Goal: Entertainment & Leisure: Consume media (video, audio)

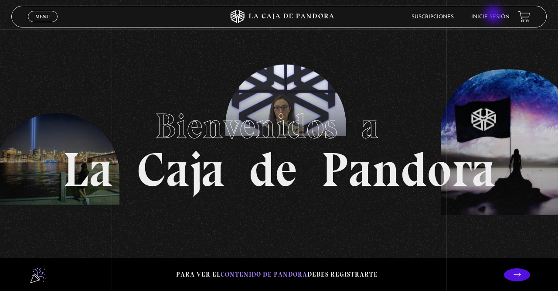
click at [494, 16] on link "Inicie sesión" at bounding box center [490, 16] width 38 height 5
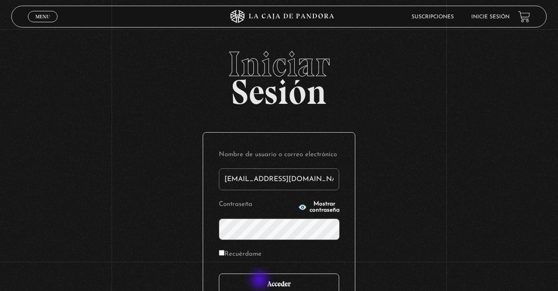
type input "fermfcs29@gmail.com"
click at [259, 283] on input "Acceder" at bounding box center [279, 284] width 120 height 22
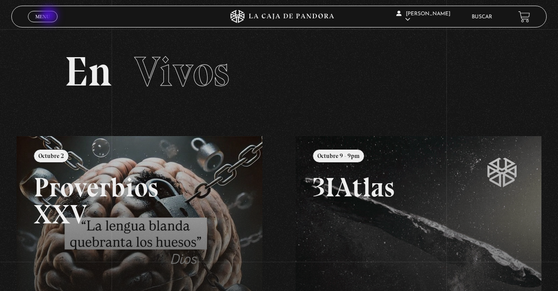
click at [50, 16] on link "Menu Cerrar" at bounding box center [43, 16] width 30 height 11
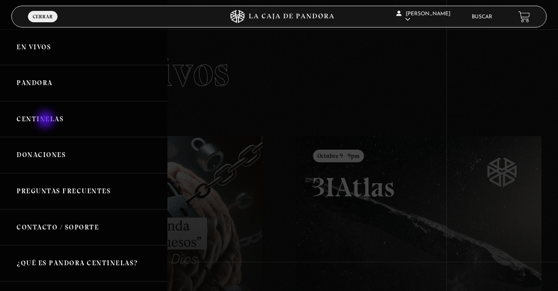
click at [46, 120] on link "Centinelas" at bounding box center [83, 119] width 167 height 36
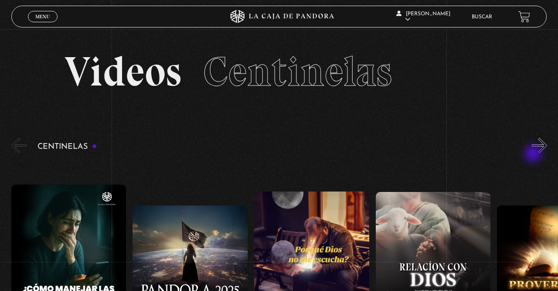
click at [537, 151] on button "»" at bounding box center [538, 145] width 15 height 15
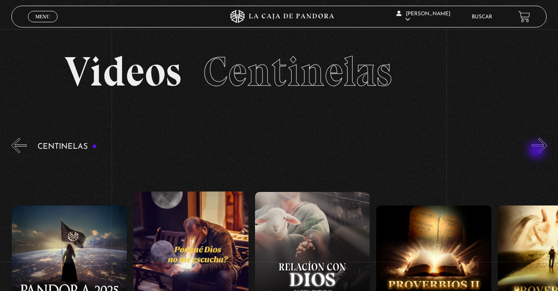
click at [537, 151] on button "»" at bounding box center [538, 145] width 15 height 15
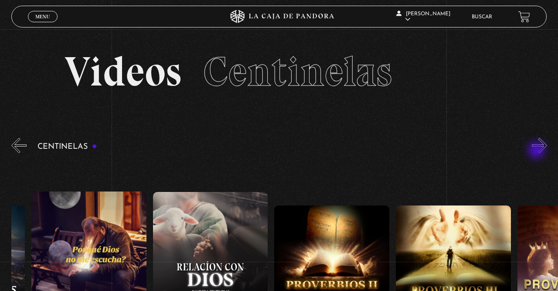
click at [537, 151] on button "»" at bounding box center [538, 145] width 15 height 15
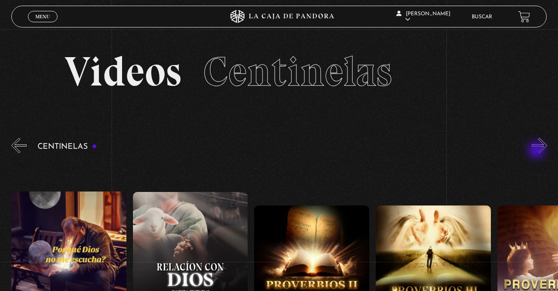
click at [537, 151] on button "»" at bounding box center [538, 145] width 15 height 15
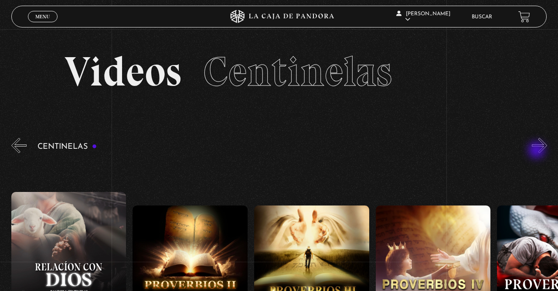
click at [537, 151] on button "»" at bounding box center [538, 145] width 15 height 15
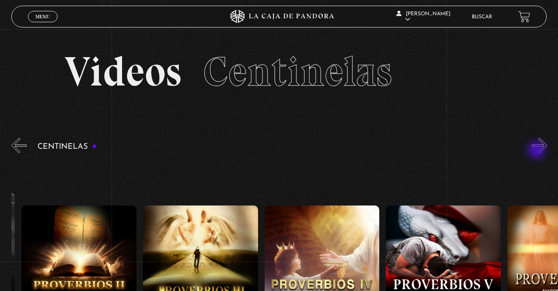
click at [537, 151] on button "»" at bounding box center [538, 145] width 15 height 15
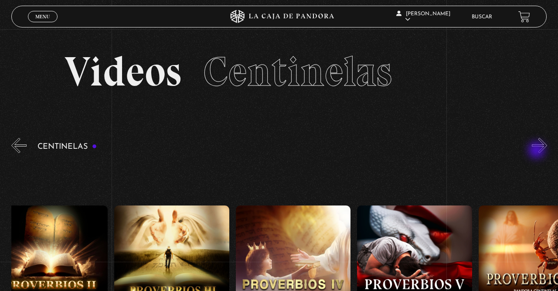
click at [537, 151] on button "»" at bounding box center [538, 145] width 15 height 15
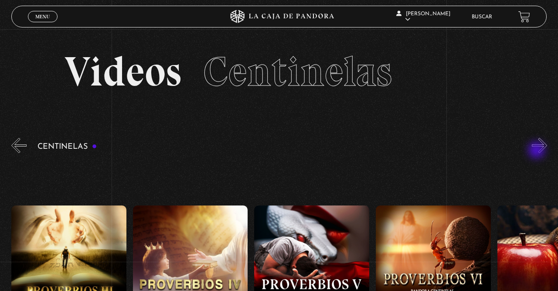
click at [537, 151] on button "»" at bounding box center [538, 145] width 15 height 15
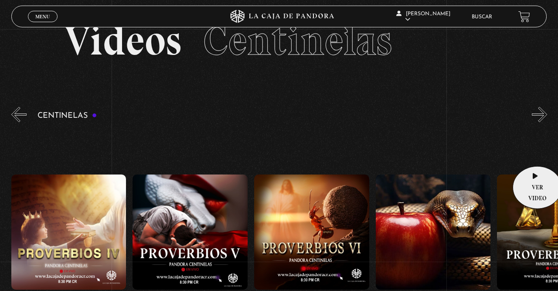
scroll to position [45, 0]
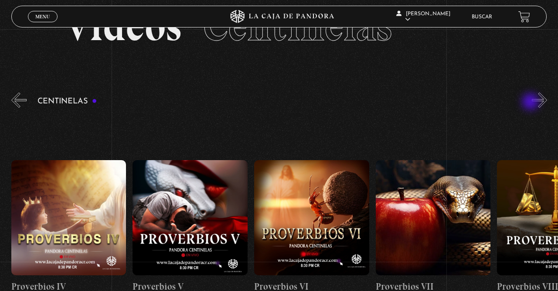
click at [536, 94] on button "»" at bounding box center [538, 99] width 15 height 15
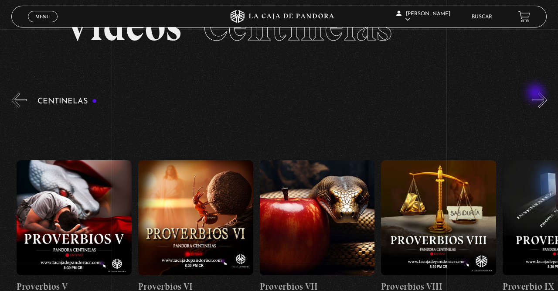
click at [536, 94] on button "»" at bounding box center [538, 99] width 15 height 15
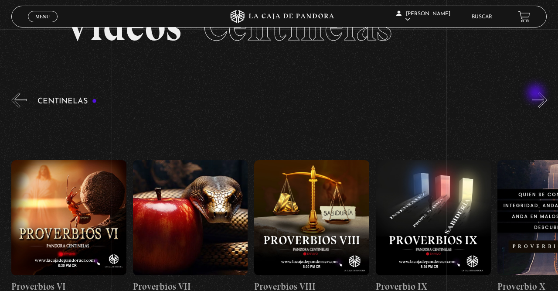
click at [536, 94] on button "»" at bounding box center [538, 99] width 15 height 15
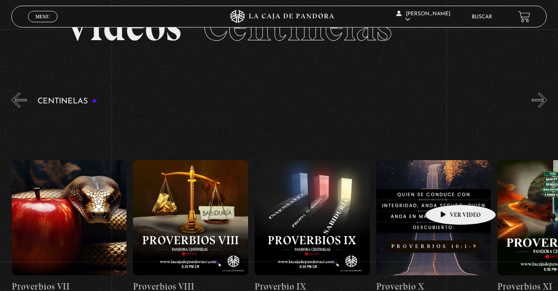
click at [446, 191] on figure at bounding box center [433, 217] width 115 height 115
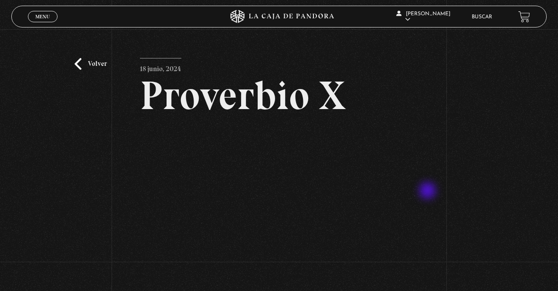
scroll to position [45, 0]
